Goal: Transaction & Acquisition: Purchase product/service

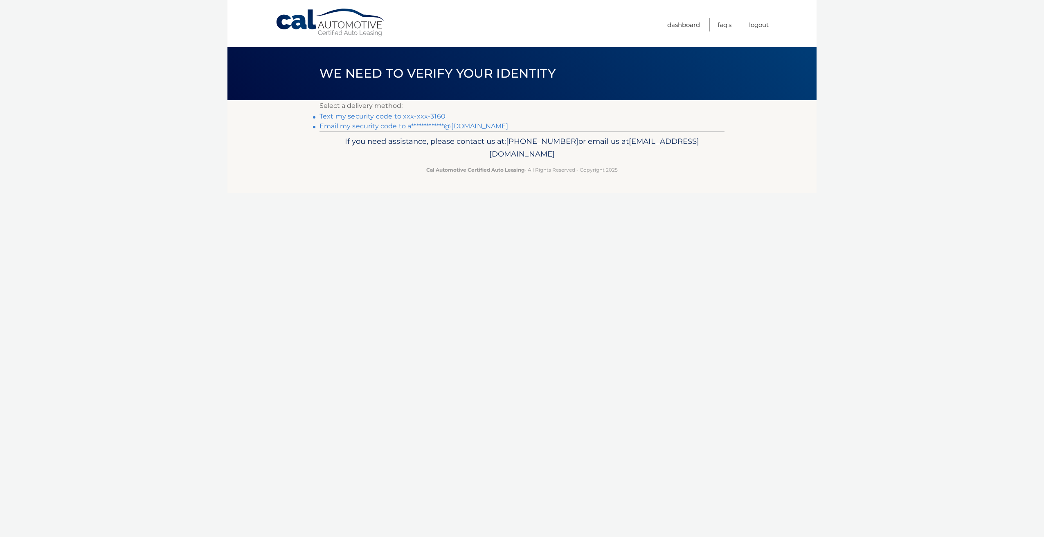
click at [360, 115] on link "Text my security code to xxx-xxx-3160" at bounding box center [382, 116] width 126 height 8
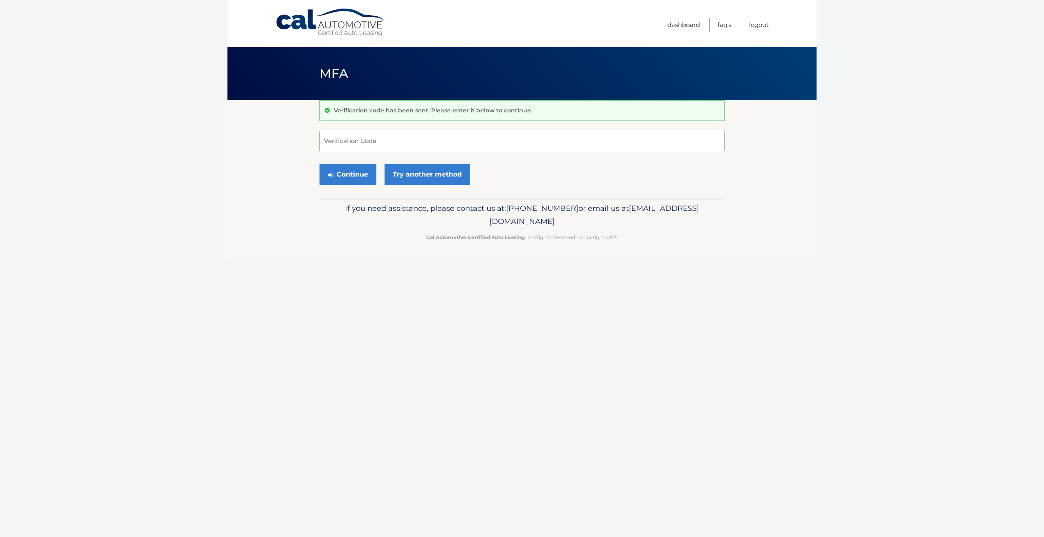
click at [371, 142] on input "Verification Code" at bounding box center [521, 141] width 405 height 20
click at [353, 140] on input "Verification Code" at bounding box center [521, 141] width 405 height 20
type input "318048"
click at [339, 172] on button "Continue" at bounding box center [347, 174] width 57 height 20
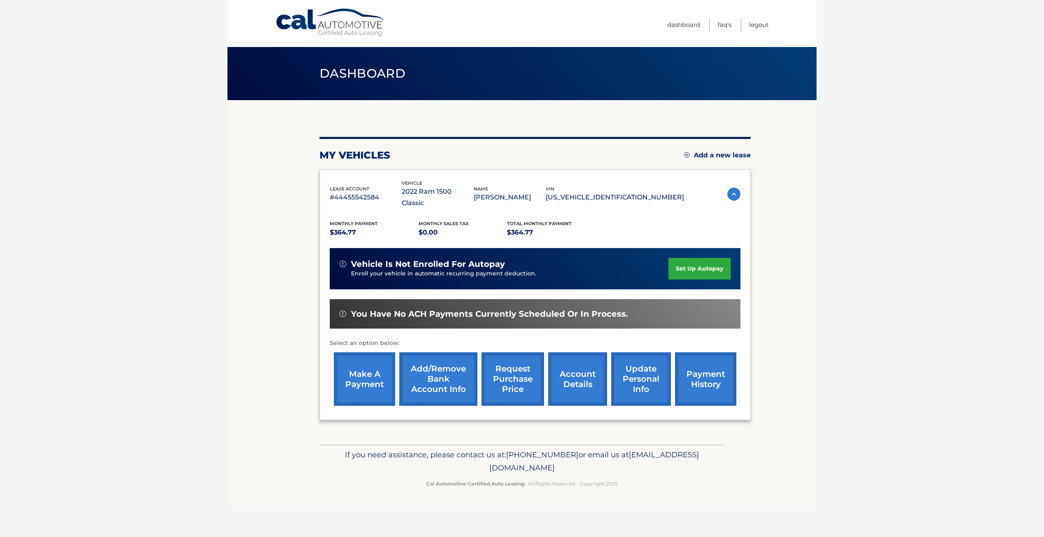
click at [354, 374] on link "make a payment" at bounding box center [364, 380] width 61 height 54
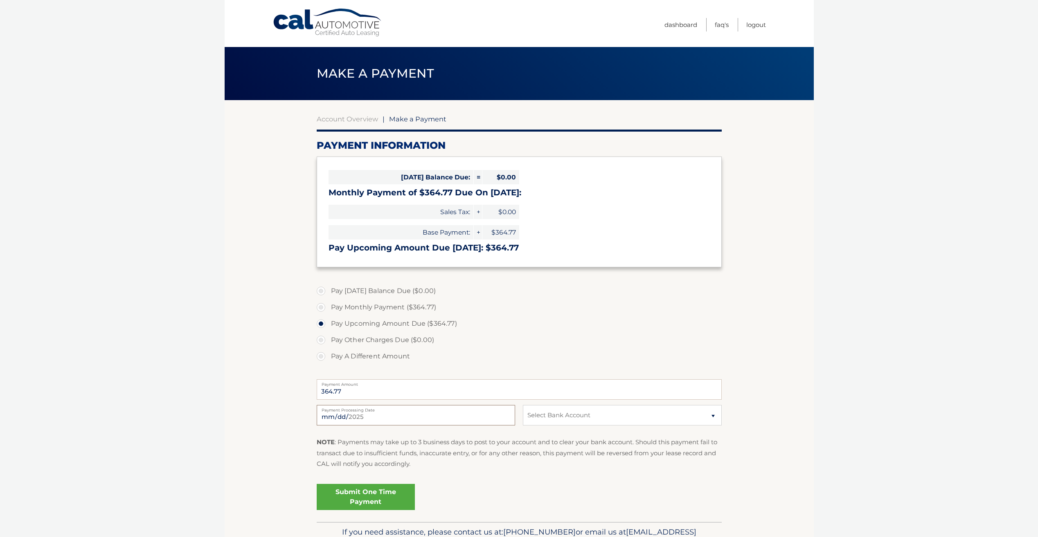
click at [355, 416] on input "[DATE]" at bounding box center [416, 415] width 198 height 20
type input "[DATE]"
click at [561, 419] on select "Select Bank Account Checking KEY BANK *****7018 Checking NORTHWEST BANK *****72…" at bounding box center [622, 415] width 198 height 20
select select "Y2MwMTIzMDUtNTU0ZS00YjI3LWEzMjctNDI0NjliZjE4Yzcz"
click at [523, 405] on select "Select Bank Account Checking KEY BANK *****7018 Checking NORTHWEST BANK *****72…" at bounding box center [622, 415] width 198 height 20
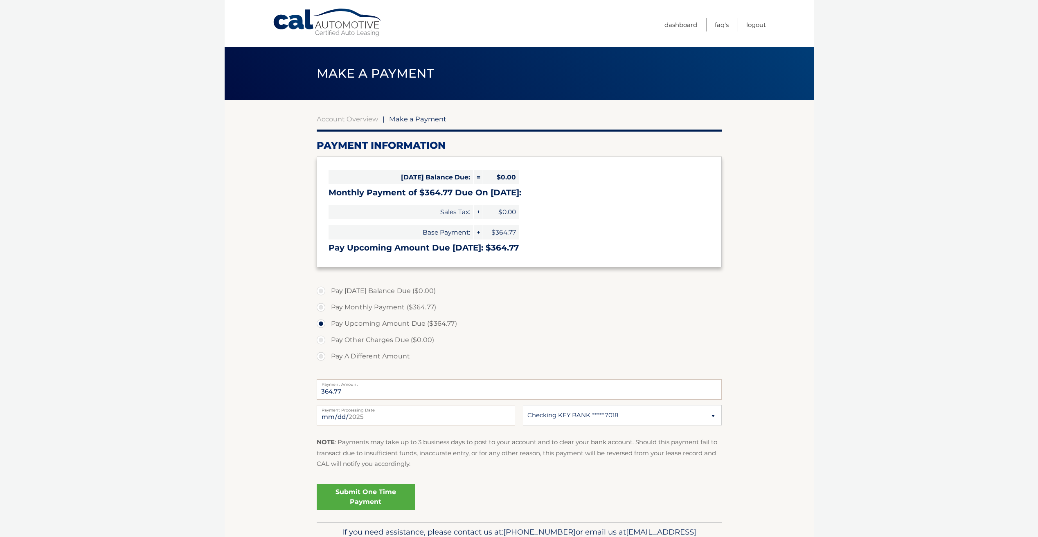
click at [355, 496] on link "Submit One Time Payment" at bounding box center [366, 497] width 98 height 26
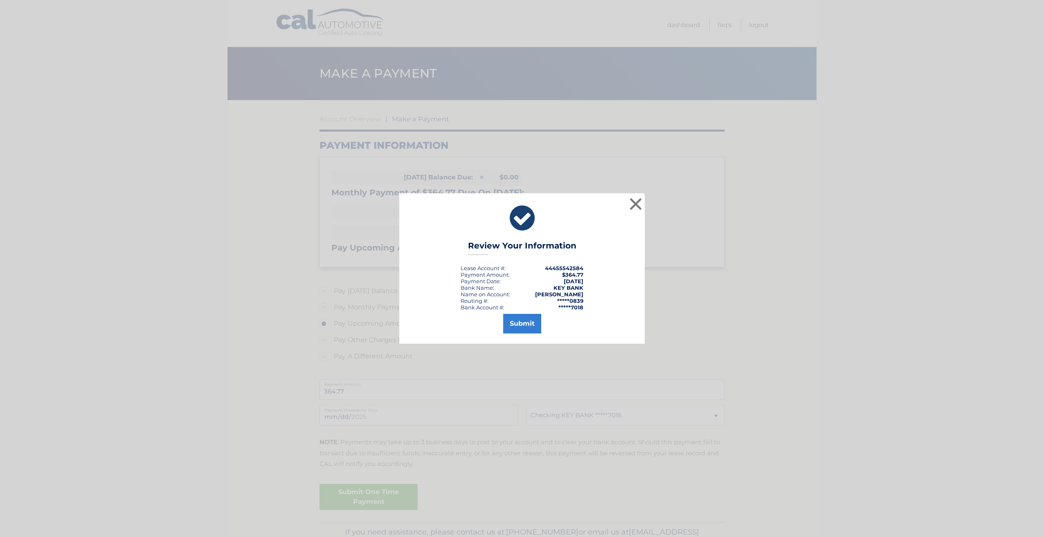
click at [519, 314] on div "Submit" at bounding box center [521, 322] width 225 height 23
click at [519, 321] on button "Submit" at bounding box center [522, 324] width 38 height 20
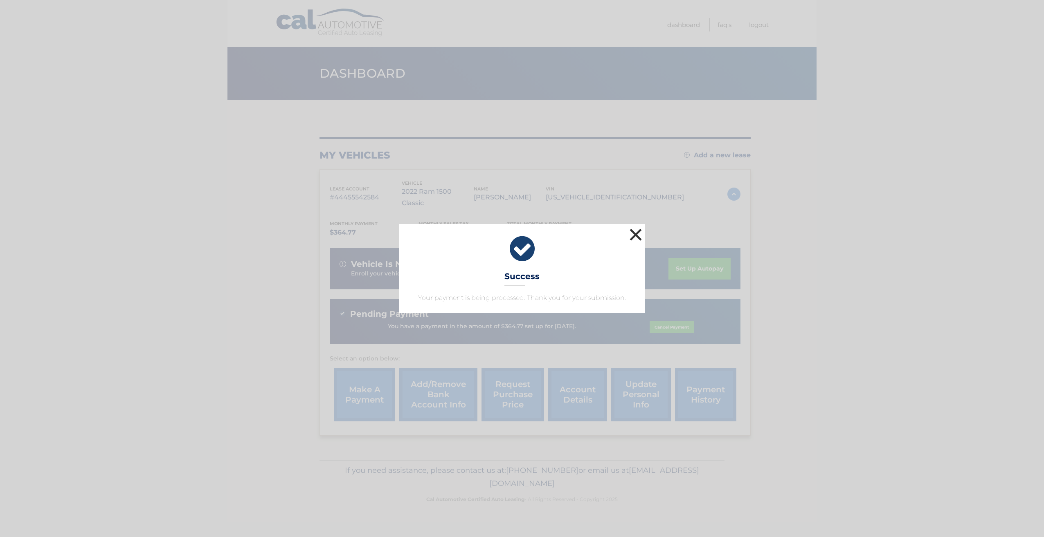
click at [633, 230] on button "×" at bounding box center [635, 235] width 16 height 16
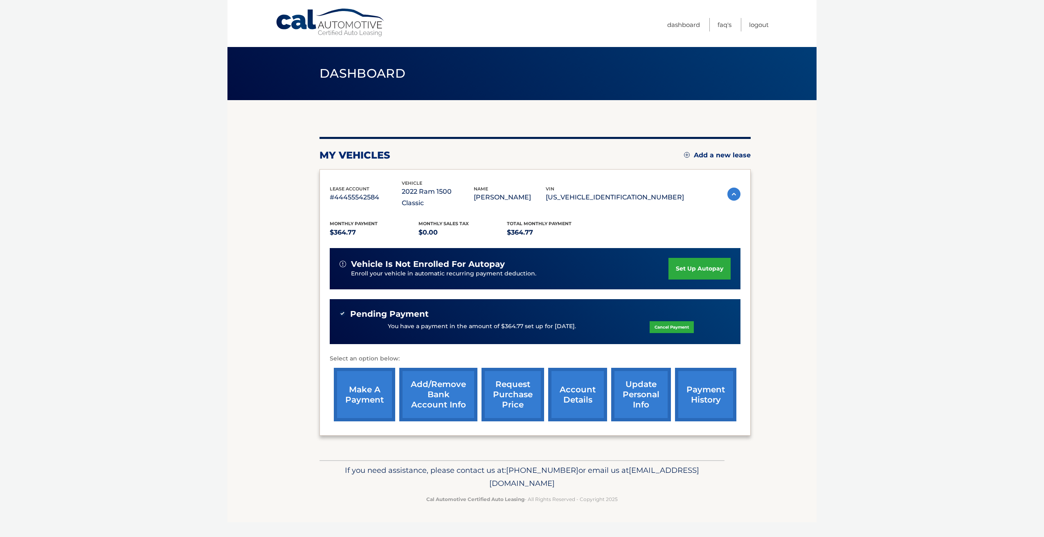
click at [818, 232] on body "Cal Automotive Menu Dashboard FAQ's Logout" at bounding box center [522, 268] width 1044 height 537
